Goal: Task Accomplishment & Management: Manage account settings

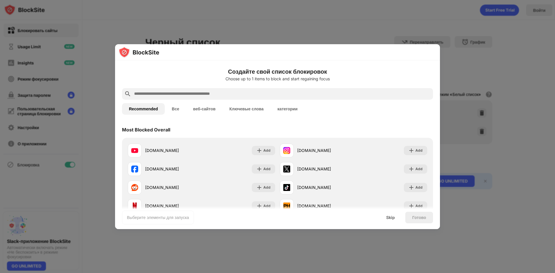
click at [439, 96] on div "Создайте свой список блокировок Choose up to 1 items to block and start regaini…" at bounding box center [277, 136] width 325 height 185
click at [464, 98] on div at bounding box center [277, 136] width 555 height 273
click at [443, 56] on div at bounding box center [277, 136] width 555 height 273
click at [431, 47] on div at bounding box center [277, 52] width 325 height 16
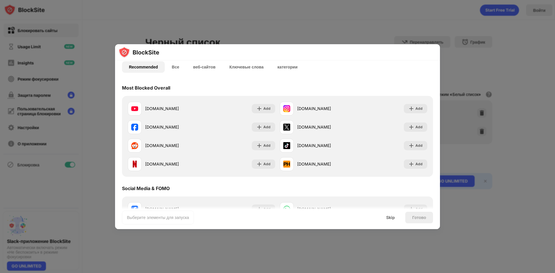
scroll to position [29, 0]
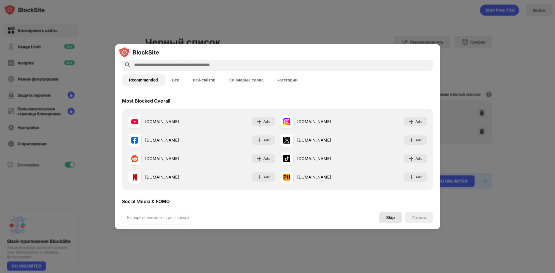
click at [395, 218] on div "Skip" at bounding box center [390, 217] width 9 height 5
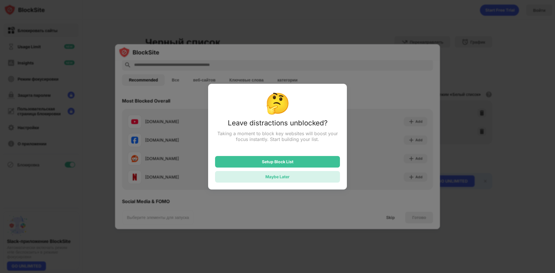
click at [322, 180] on div "Maybe Later" at bounding box center [277, 177] width 125 height 12
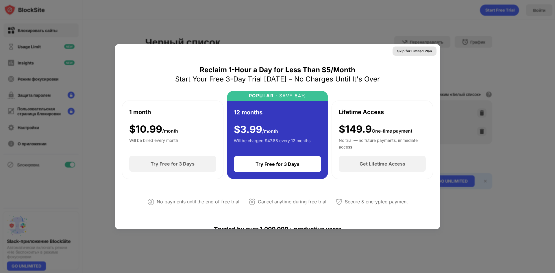
click at [421, 50] on div "Skip for Limited Plan" at bounding box center [414, 51] width 35 height 6
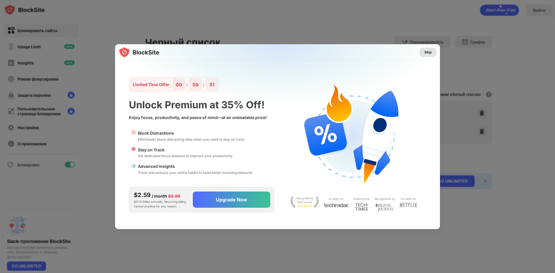
click at [431, 53] on div "Skip" at bounding box center [428, 52] width 8 height 6
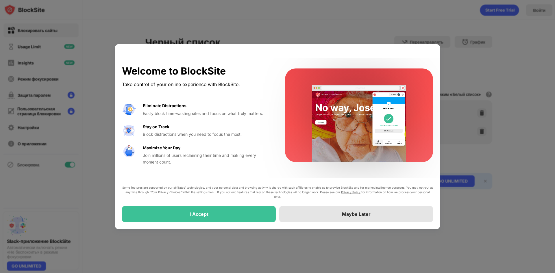
click at [287, 215] on div "Maybe Later" at bounding box center [356, 214] width 154 height 16
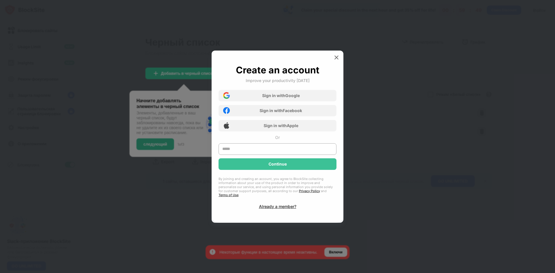
drag, startPoint x: 332, startPoint y: 64, endPoint x: 334, endPoint y: 61, distance: 4.0
click at [332, 64] on div "Create an account Improve your productivity today Sign in with Google Sign in w…" at bounding box center [278, 137] width 132 height 172
click at [335, 59] on img at bounding box center [336, 58] width 6 height 6
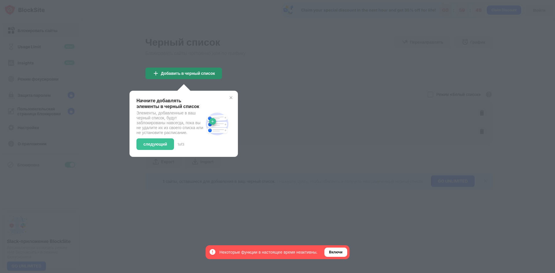
click at [217, 74] on div "Добавить в черный список" at bounding box center [183, 74] width 77 height 12
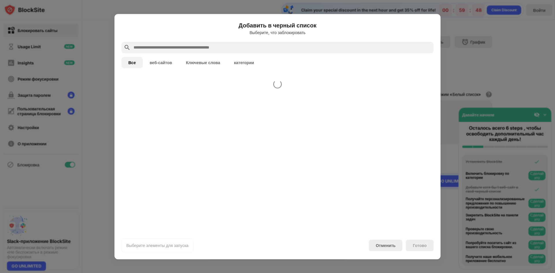
click at [238, 81] on div at bounding box center [277, 153] width 326 height 156
click at [237, 92] on div at bounding box center [277, 89] width 312 height 3
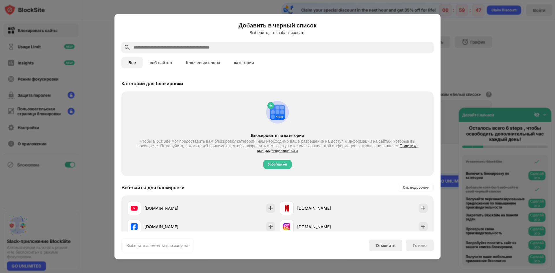
drag, startPoint x: 439, startPoint y: 25, endPoint x: 420, endPoint y: 18, distance: 20.7
click at [439, 24] on div "Добавить в черный список Выберите, что заблокировать Все веб-сайтов Ключевые сл…" at bounding box center [277, 136] width 326 height 245
drag, startPoint x: 420, startPoint y: 18, endPoint x: 428, endPoint y: 20, distance: 8.6
click at [420, 18] on div "Добавить в черный список Выберите, что заблокировать Все веб-сайтов Ключевые сл…" at bounding box center [277, 136] width 326 height 245
drag, startPoint x: 428, startPoint y: 20, endPoint x: 263, endPoint y: 114, distance: 189.6
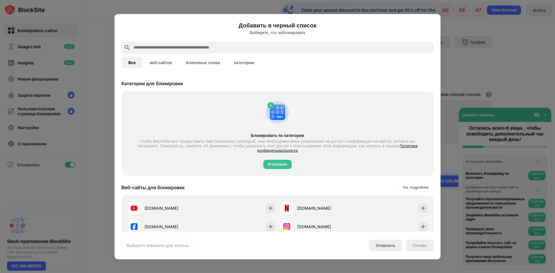
click at [427, 21] on div "Добавить в черный список Выберите, что заблокировать Все веб-сайтов Ключевые сл…" at bounding box center [277, 136] width 326 height 245
drag, startPoint x: 419, startPoint y: 28, endPoint x: 420, endPoint y: 154, distance: 125.4
click at [419, 29] on div "Добавить в черный список Выберите, что заблокировать" at bounding box center [277, 31] width 312 height 21
click at [422, 178] on div "Категории для блокировки Блокировать по категории Чтобы BlockSite мог предостав…" at bounding box center [277, 271] width 312 height 393
click at [284, 166] on div "Я согласен" at bounding box center [277, 164] width 19 height 6
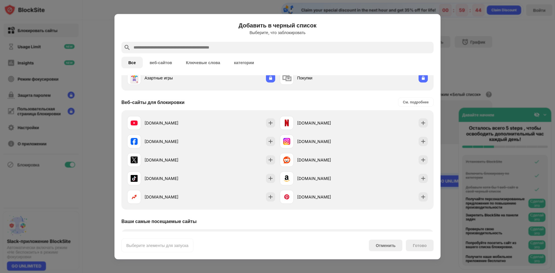
scroll to position [202, 0]
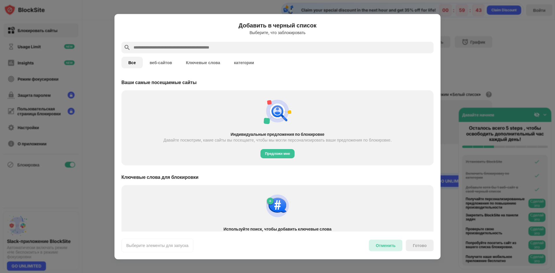
click at [389, 244] on div "Отменить" at bounding box center [386, 245] width 20 height 5
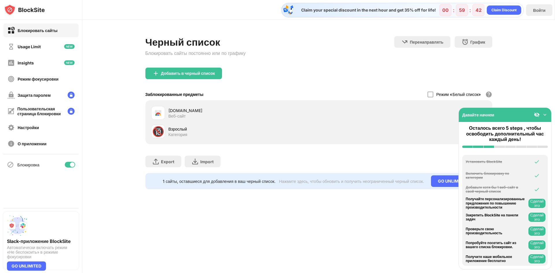
click at [544, 113] on img at bounding box center [545, 115] width 6 height 6
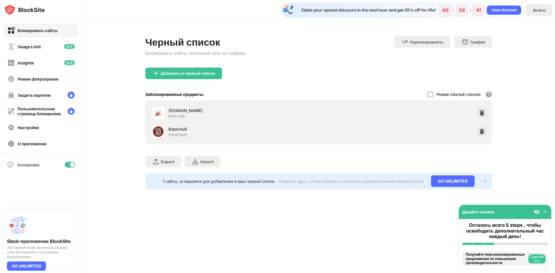
drag, startPoint x: 484, startPoint y: 132, endPoint x: 490, endPoint y: 114, distance: 19.3
click at [490, 114] on div "chromewebstore.google.com Веб-сайт 🔞 Взрослый Категория" at bounding box center [318, 122] width 347 height 44
click at [484, 110] on img at bounding box center [482, 113] width 6 height 6
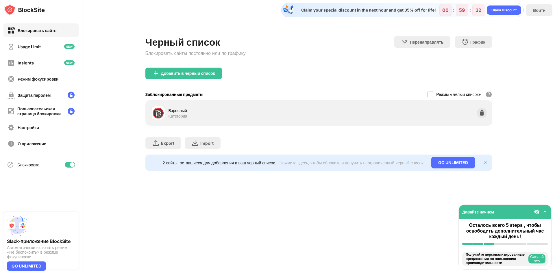
click at [193, 71] on div "Добавить в черный список" at bounding box center [188, 73] width 54 height 5
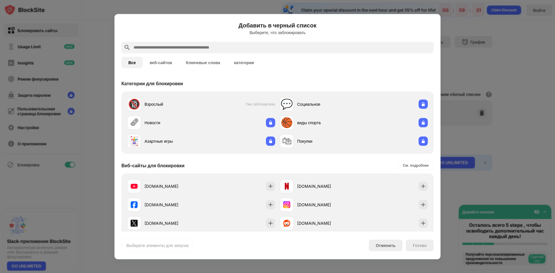
click at [196, 47] on input "text" at bounding box center [282, 47] width 298 height 7
paste input "**********"
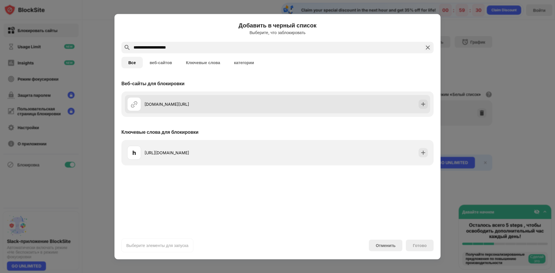
type input "**********"
click at [239, 103] on div "dinodrop.io/ru" at bounding box center [210, 104] width 133 height 6
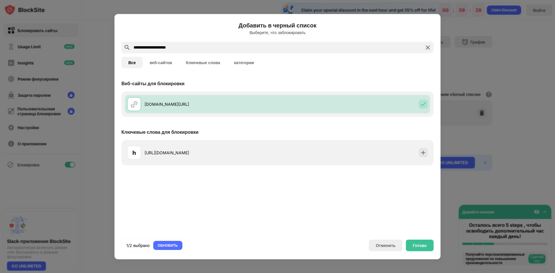
click at [414, 244] on div "Готово" at bounding box center [420, 245] width 14 height 5
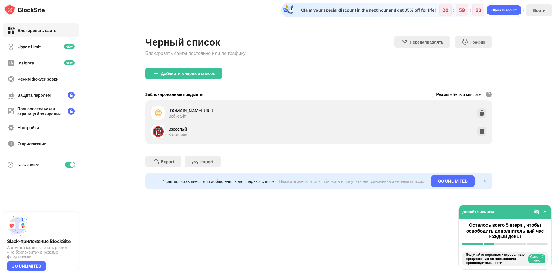
click at [200, 73] on div "Добавить в черный список" at bounding box center [188, 73] width 54 height 5
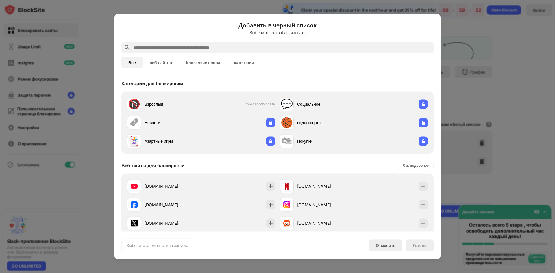
click at [189, 49] on input "text" at bounding box center [282, 47] width 298 height 7
paste input "**********"
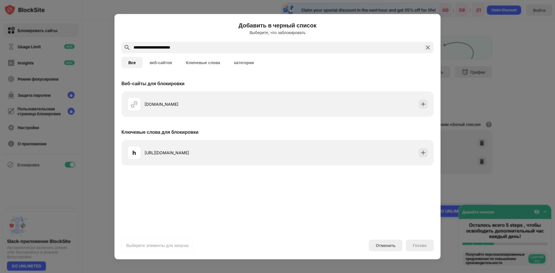
type input "**********"
click at [192, 94] on div "case-battle.life" at bounding box center [277, 103] width 312 height 25
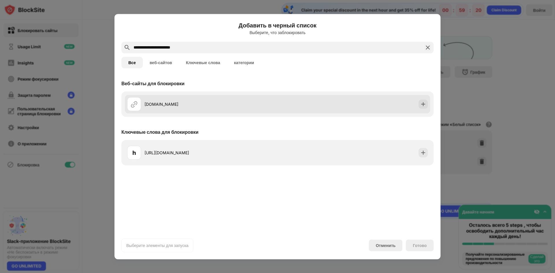
click at [187, 108] on div "case-battle.life" at bounding box center [202, 104] width 150 height 14
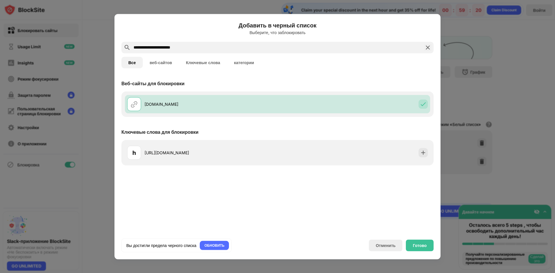
click at [428, 243] on div "Готово" at bounding box center [420, 246] width 28 height 12
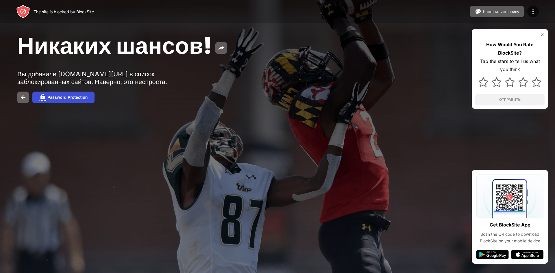
click at [81, 97] on div "Password Protection" at bounding box center [67, 97] width 40 height 5
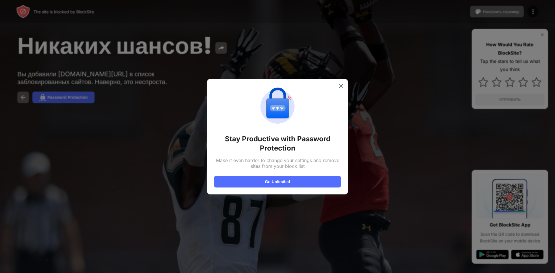
click at [191, 76] on div at bounding box center [277, 136] width 555 height 273
